Goal: Task Accomplishment & Management: Use online tool/utility

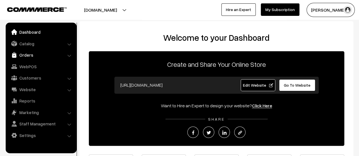
click at [26, 55] on link "Orders" at bounding box center [40, 55] width 67 height 10
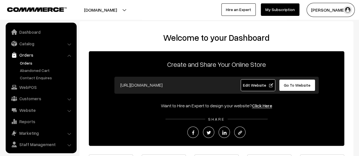
click at [27, 62] on link "Orders" at bounding box center [46, 63] width 56 height 6
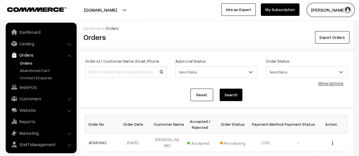
scroll to position [13, 0]
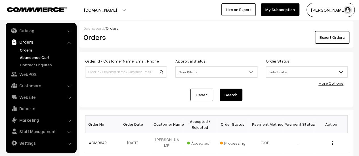
click at [33, 56] on link "Abandoned Cart" at bounding box center [46, 57] width 56 height 6
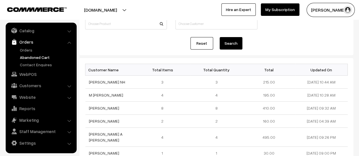
scroll to position [47, 0]
click at [28, 63] on link "Contact Enquires" at bounding box center [46, 65] width 56 height 6
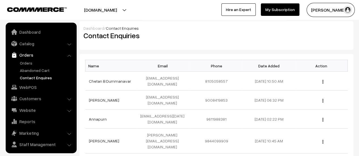
scroll to position [13, 0]
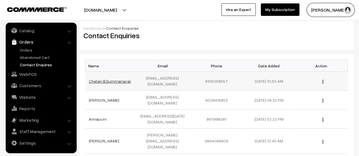
click at [108, 81] on link "Chetan B Dummanavar" at bounding box center [110, 81] width 42 height 5
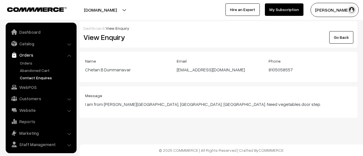
scroll to position [13, 0]
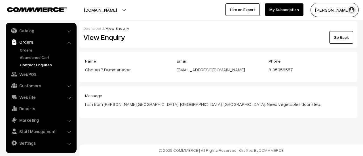
drag, startPoint x: 267, startPoint y: 69, endPoint x: 298, endPoint y: 72, distance: 31.6
click at [298, 72] on div "Phone 8105058557" at bounding box center [310, 67] width 92 height 19
copy div "8105058557"
click at [29, 49] on link "Orders" at bounding box center [46, 50] width 56 height 6
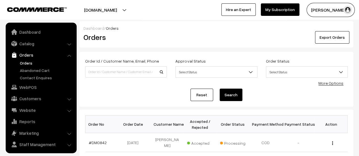
scroll to position [13, 0]
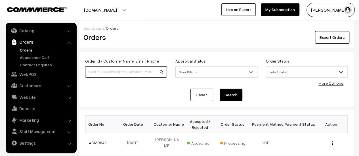
click at [142, 70] on input at bounding box center [126, 71] width 82 height 11
paste input "8105058557"
type input "8105058557"
click at [231, 90] on button "Search" at bounding box center [230, 95] width 23 height 12
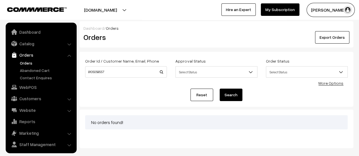
scroll to position [13, 0]
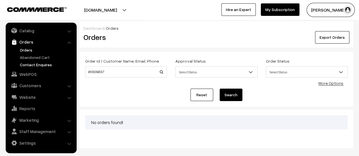
click at [40, 63] on link "Contact Enquires" at bounding box center [46, 65] width 56 height 6
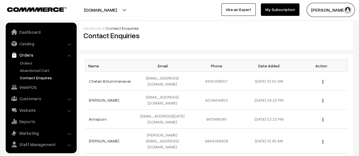
scroll to position [13, 0]
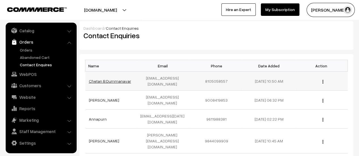
click at [117, 80] on link "Chetan B Dummanavar" at bounding box center [110, 81] width 42 height 5
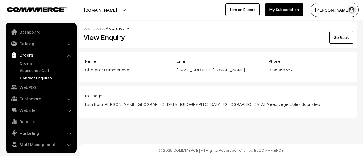
scroll to position [13, 0]
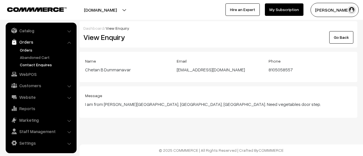
click at [28, 48] on link "Orders" at bounding box center [46, 50] width 56 height 6
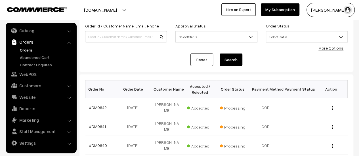
scroll to position [61, 0]
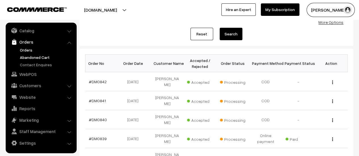
click at [35, 56] on link "Abandoned Cart" at bounding box center [46, 57] width 56 height 6
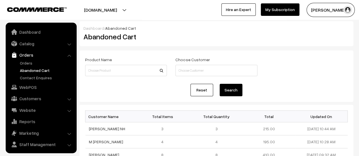
scroll to position [13, 0]
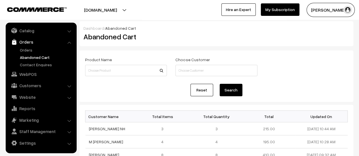
drag, startPoint x: 115, startPoint y: 142, endPoint x: 83, endPoint y: 142, distance: 31.8
click at [131, 83] on form "Product Name Choose Customer Reset Search" at bounding box center [216, 76] width 274 height 52
drag, startPoint x: 115, startPoint y: 141, endPoint x: 88, endPoint y: 144, distance: 27.4
click at [88, 144] on td "M Megha Kuber" at bounding box center [111, 142] width 52 height 13
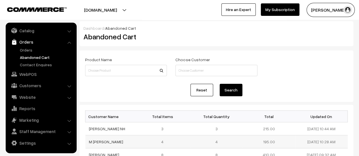
copy link "M [PERSON_NAME]"
click at [110, 143] on link "M [PERSON_NAME]" at bounding box center [106, 141] width 34 height 5
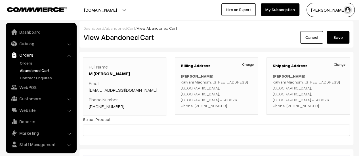
scroll to position [13, 0]
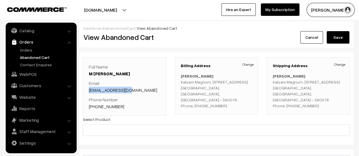
drag, startPoint x: 134, startPoint y: 90, endPoint x: 89, endPoint y: 92, distance: 44.6
click at [89, 92] on p "Email kuber909@gmail.com" at bounding box center [124, 87] width 71 height 14
copy link "kuber909@gmail.com"
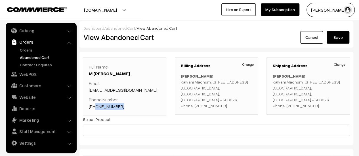
drag, startPoint x: 119, startPoint y: 106, endPoint x: 95, endPoint y: 106, distance: 23.3
click at [95, 106] on p "Phone Number +91 8296681181" at bounding box center [124, 103] width 71 height 14
copy link "8296681181"
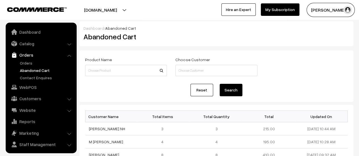
scroll to position [13, 0]
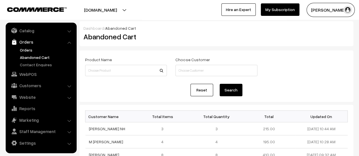
click at [22, 49] on link "Orders" at bounding box center [46, 50] width 56 height 6
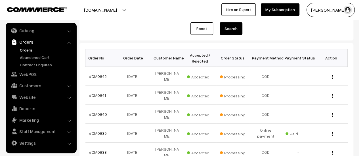
scroll to position [75, 0]
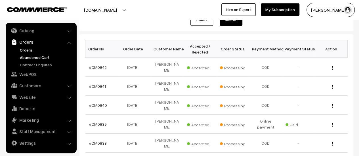
click at [27, 55] on link "Abandoned Cart" at bounding box center [46, 57] width 56 height 6
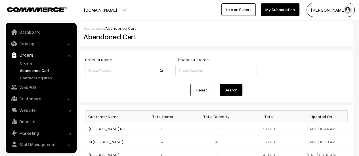
scroll to position [13, 0]
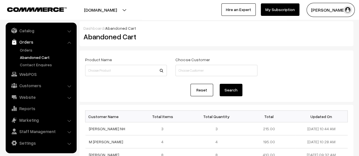
drag, startPoint x: 109, startPoint y: 128, endPoint x: 82, endPoint y: 126, distance: 26.7
click at [121, 123] on td "[PERSON_NAME] NH" at bounding box center [111, 128] width 52 height 13
drag, startPoint x: 110, startPoint y: 130, endPoint x: 88, endPoint y: 130, distance: 21.3
click at [88, 130] on td "[PERSON_NAME] NH" at bounding box center [111, 128] width 52 height 13
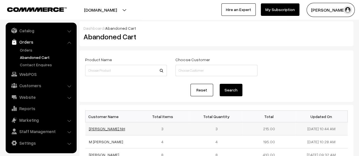
copy link "[PERSON_NAME] NH"
click at [99, 128] on link "[PERSON_NAME] NH" at bounding box center [107, 128] width 36 height 5
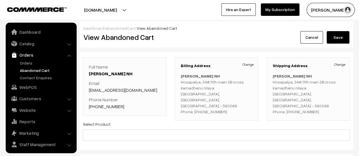
scroll to position [13, 0]
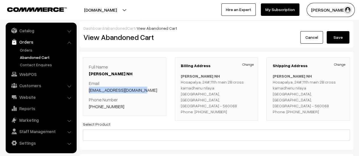
drag, startPoint x: 144, startPoint y: 90, endPoint x: 89, endPoint y: 91, distance: 55.0
click at [89, 91] on p "Email pavithranh6880@gmail.com" at bounding box center [124, 87] width 71 height 14
copy link "pavithranh6880@gmail.com"
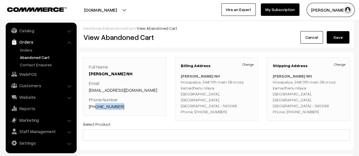
drag, startPoint x: 120, startPoint y: 107, endPoint x: 95, endPoint y: 106, distance: 25.0
click at [95, 106] on p "Phone Number +91 6364142069" at bounding box center [124, 103] width 71 height 14
copy link "6364142069"
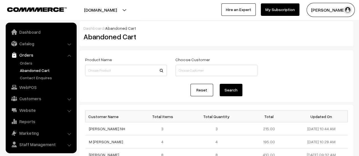
scroll to position [13, 0]
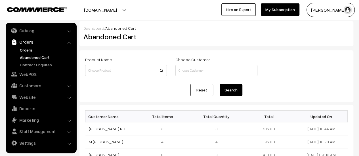
click at [26, 49] on link "Orders" at bounding box center [46, 50] width 56 height 6
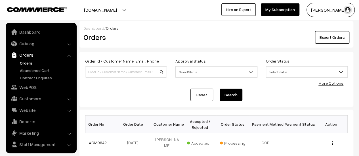
scroll to position [13, 0]
